Goal: Task Accomplishment & Management: Use online tool/utility

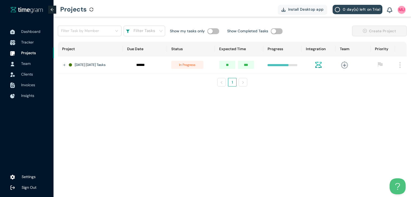
click at [29, 40] on span "Tracker" at bounding box center [35, 42] width 28 height 11
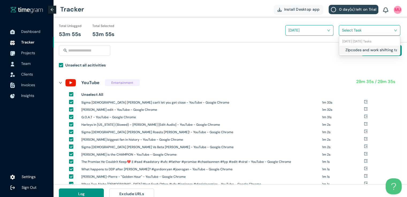
click at [344, 28] on input "search" at bounding box center [367, 30] width 51 height 8
click at [345, 50] on h1 "ZIpcodes and work shifting tasks" at bounding box center [376, 50] width 63 height 6
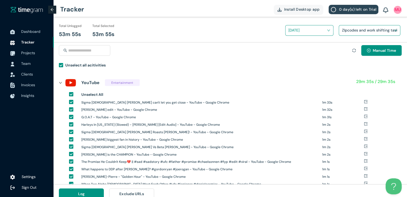
scroll to position [6, 0]
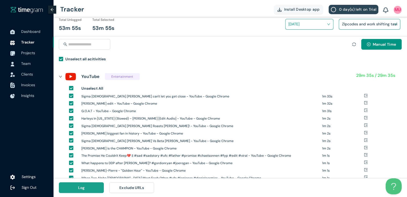
click at [78, 192] on button "Log" at bounding box center [81, 188] width 45 height 11
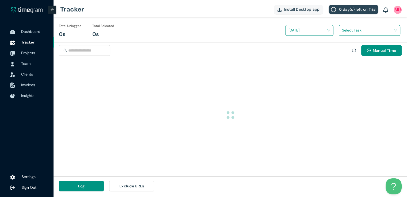
scroll to position [0, 0]
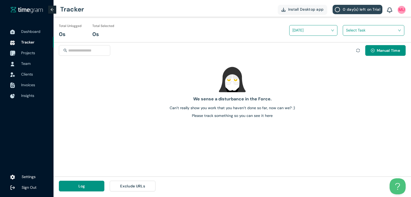
click at [28, 52] on span "Projects" at bounding box center [28, 53] width 14 height 5
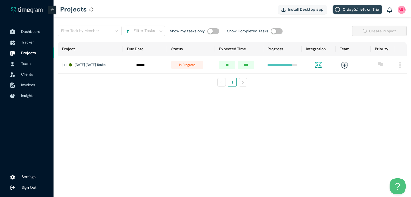
click at [31, 32] on span "Dashboard" at bounding box center [30, 31] width 19 height 5
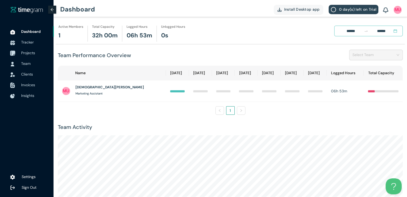
click at [28, 54] on span "Projects" at bounding box center [28, 53] width 14 height 5
